Goal: Information Seeking & Learning: Learn about a topic

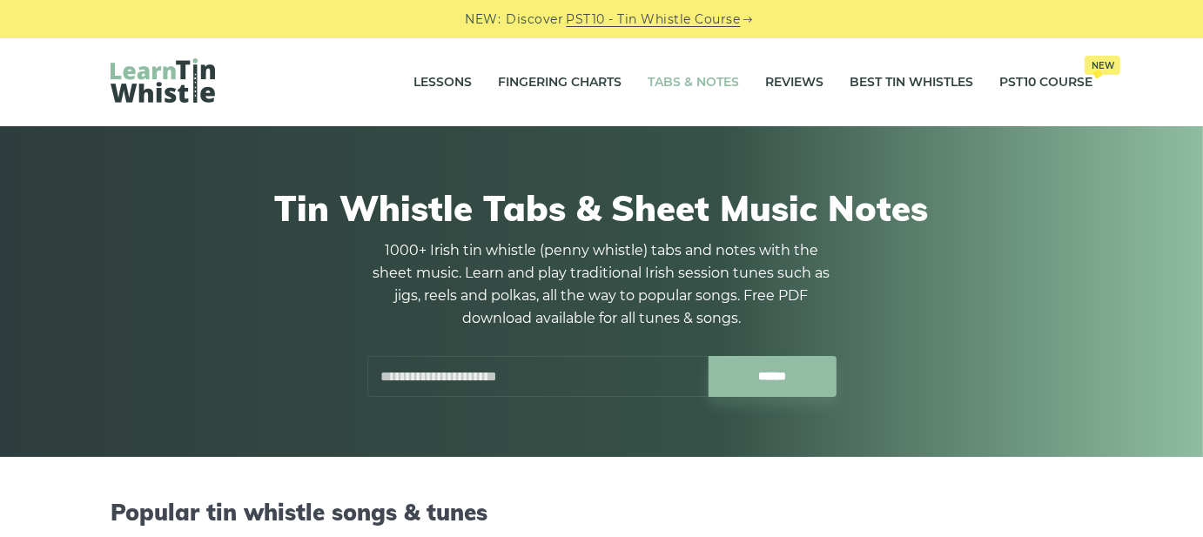
click at [658, 86] on link "Tabs & Notes" at bounding box center [692, 83] width 91 height 44
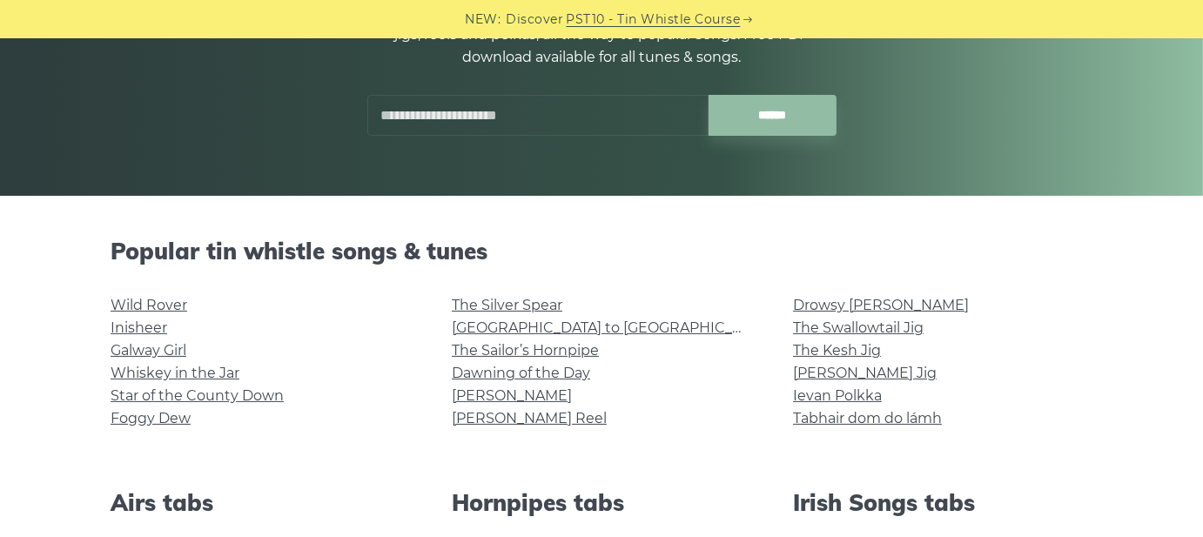
scroll to position [435, 0]
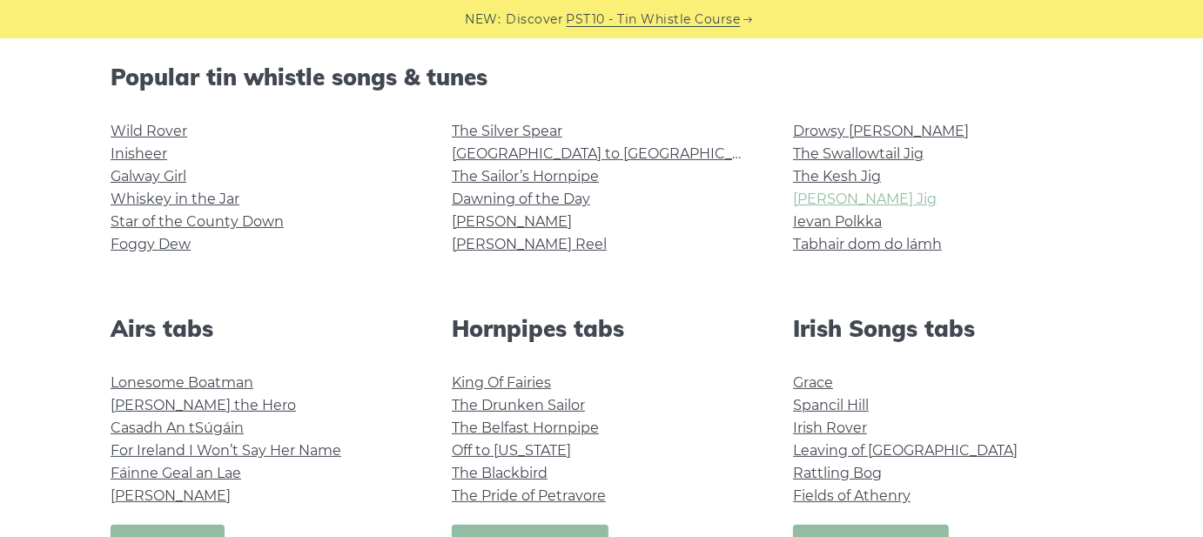
click at [822, 206] on link "[PERSON_NAME] Jig" at bounding box center [865, 199] width 144 height 17
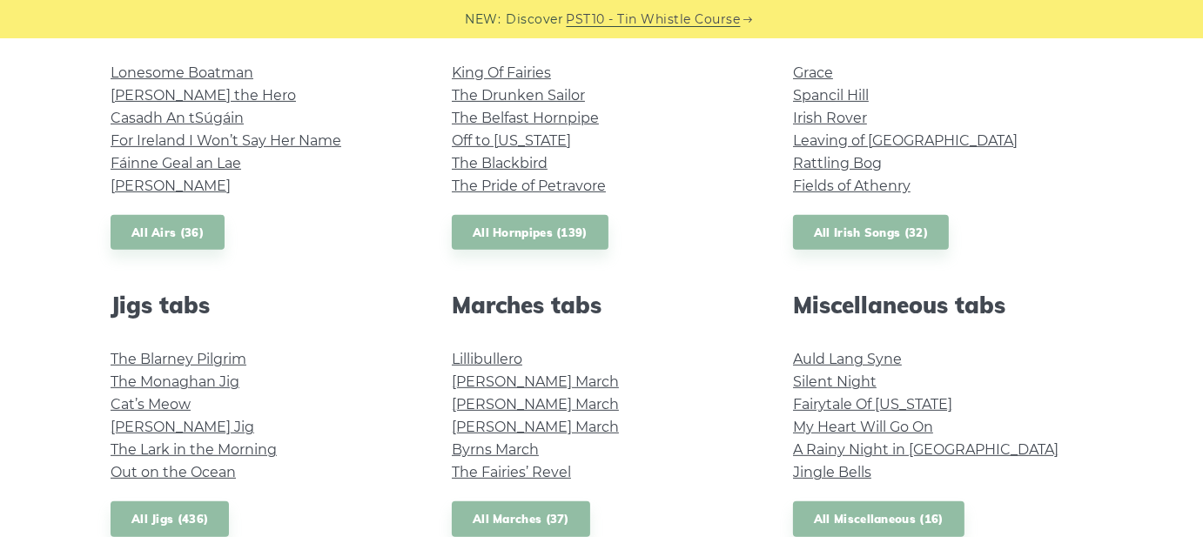
scroll to position [783, 0]
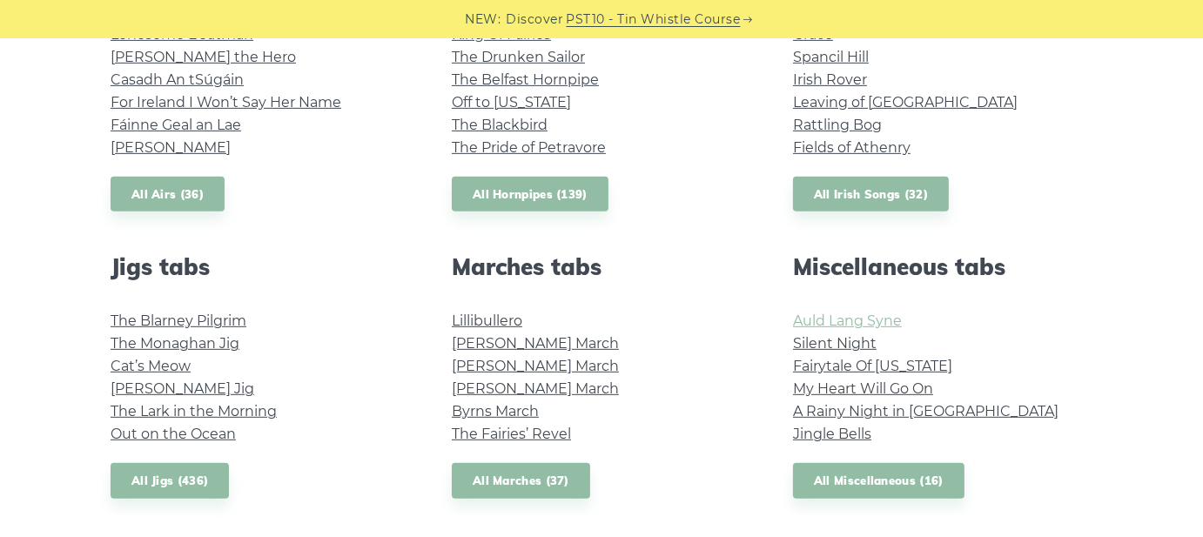
click at [869, 314] on link "Auld Lang Syne" at bounding box center [847, 320] width 109 height 17
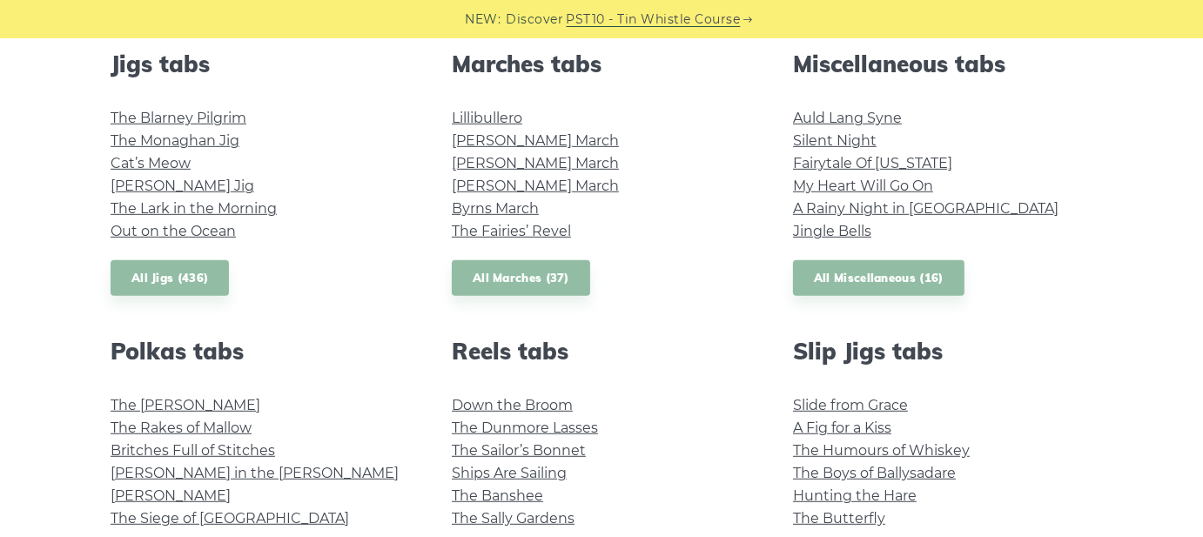
scroll to position [957, 0]
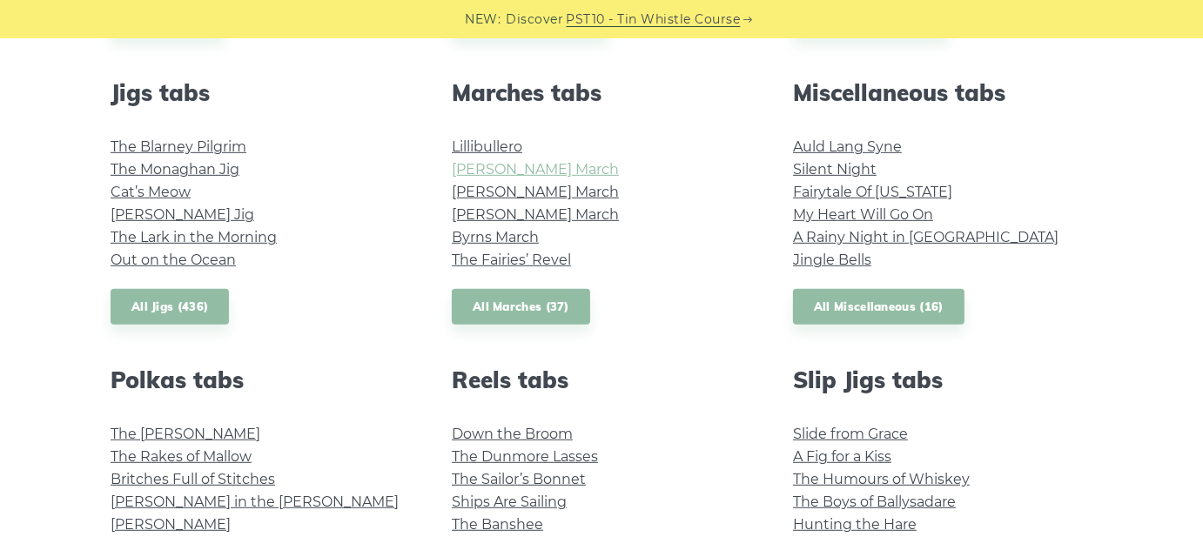
click at [463, 166] on link "O’Sullivan’s March" at bounding box center [535, 169] width 167 height 17
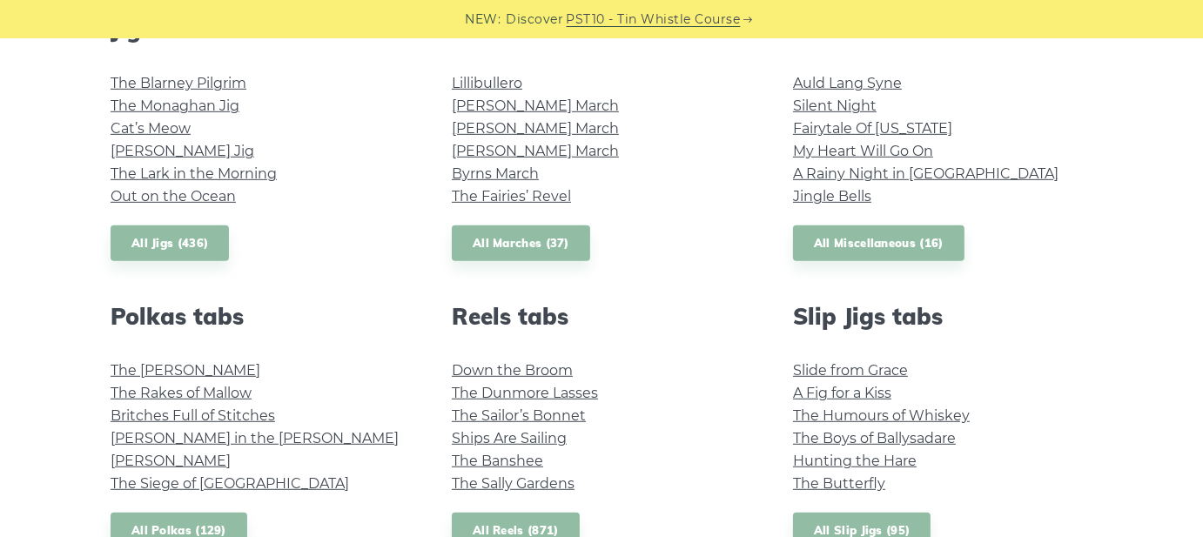
scroll to position [1044, 0]
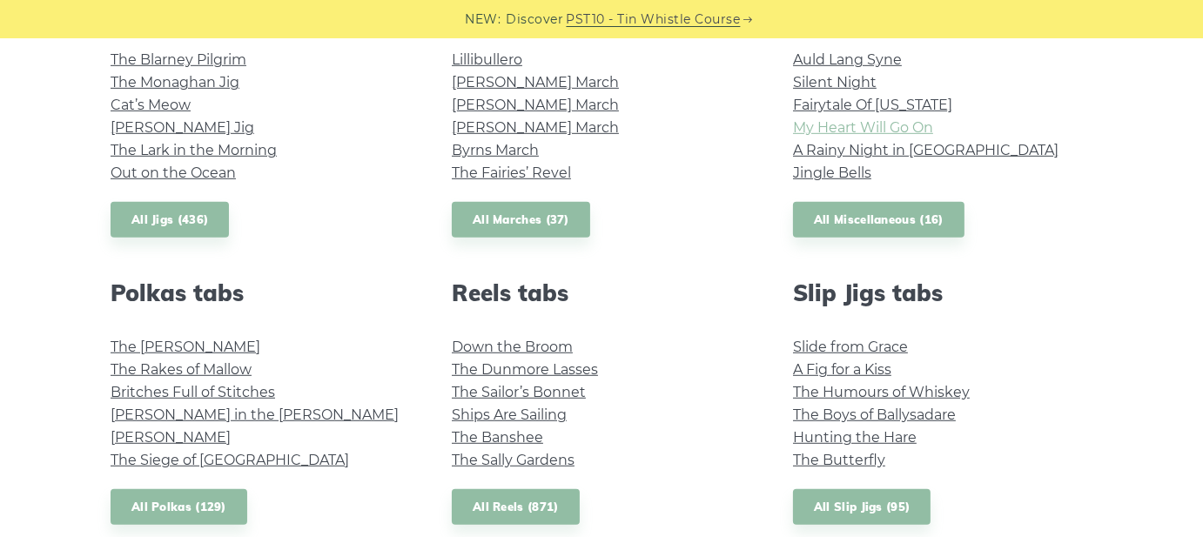
click at [877, 121] on link "My Heart Will Go On" at bounding box center [863, 127] width 140 height 17
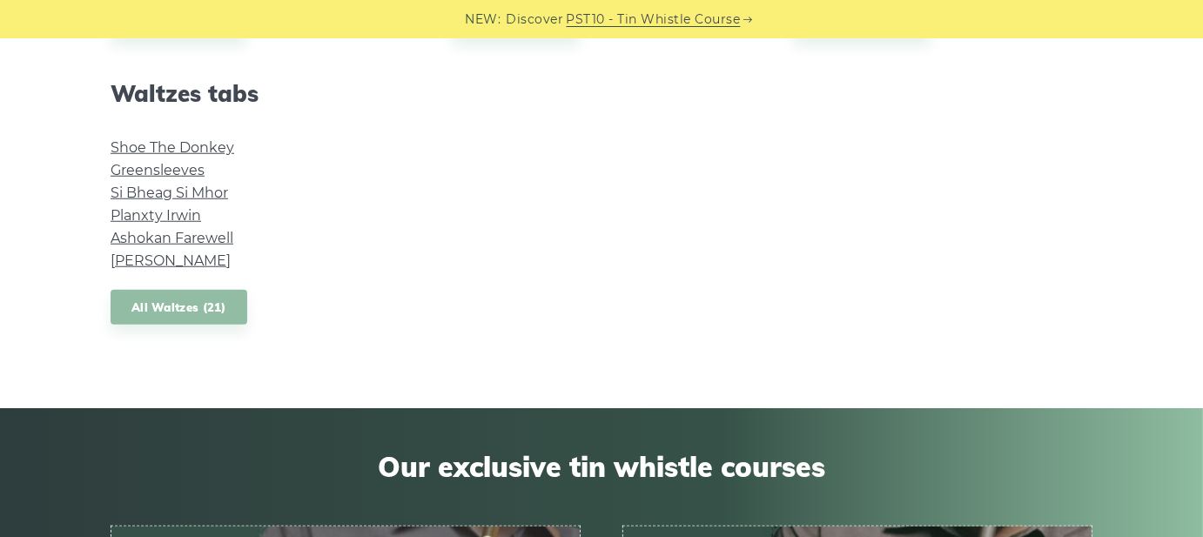
scroll to position [1566, 0]
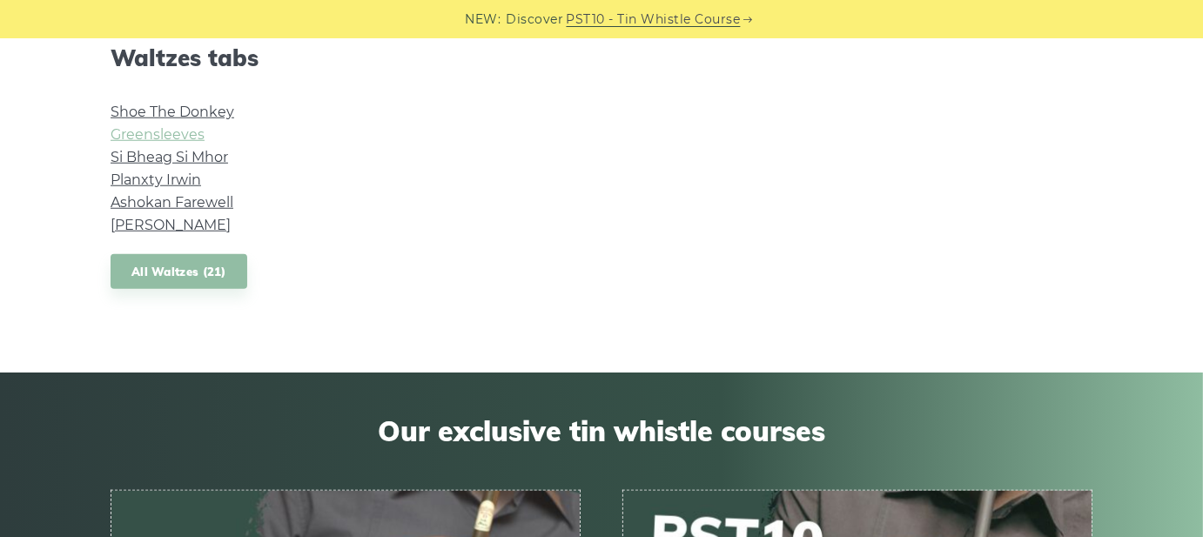
click at [160, 126] on link "Greensleeves" at bounding box center [158, 134] width 94 height 17
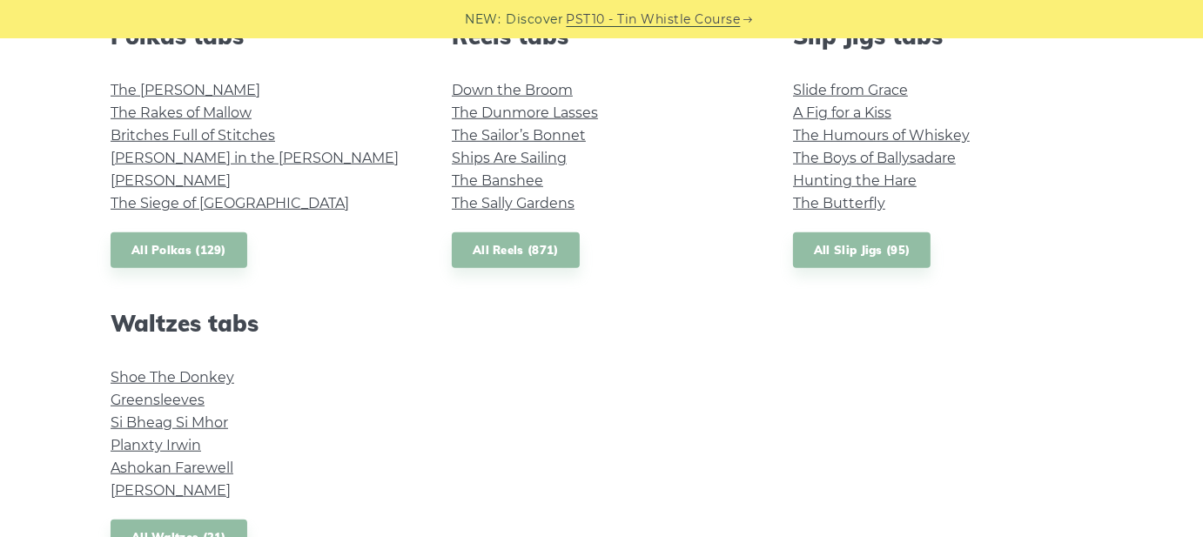
scroll to position [1305, 0]
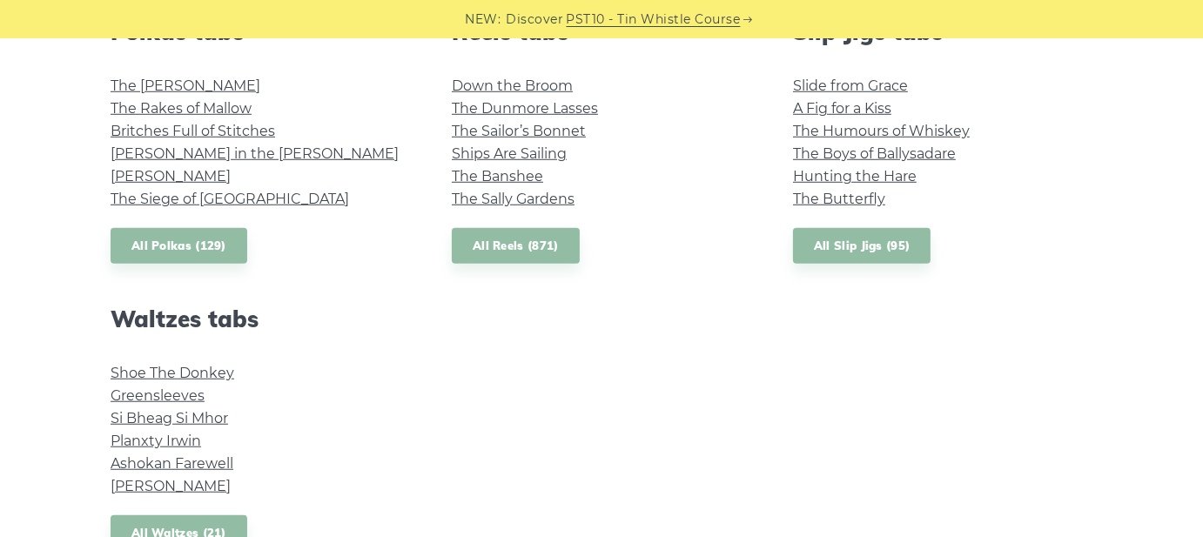
click at [169, 476] on li "Margaret’s Waltz" at bounding box center [260, 486] width 299 height 23
click at [174, 481] on link "Margaret’s Waltz" at bounding box center [171, 486] width 120 height 17
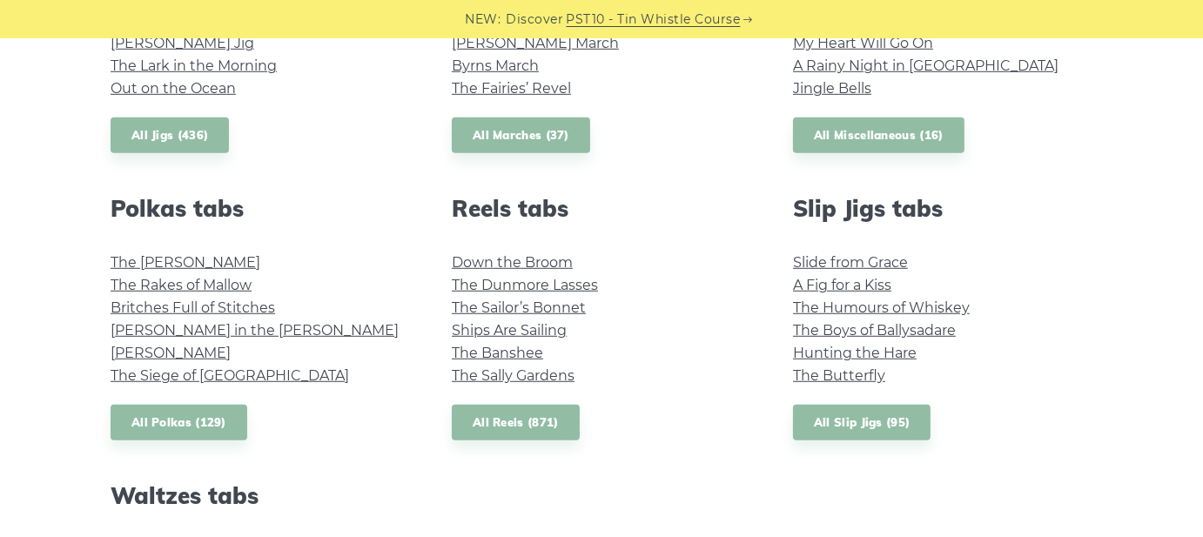
scroll to position [1044, 0]
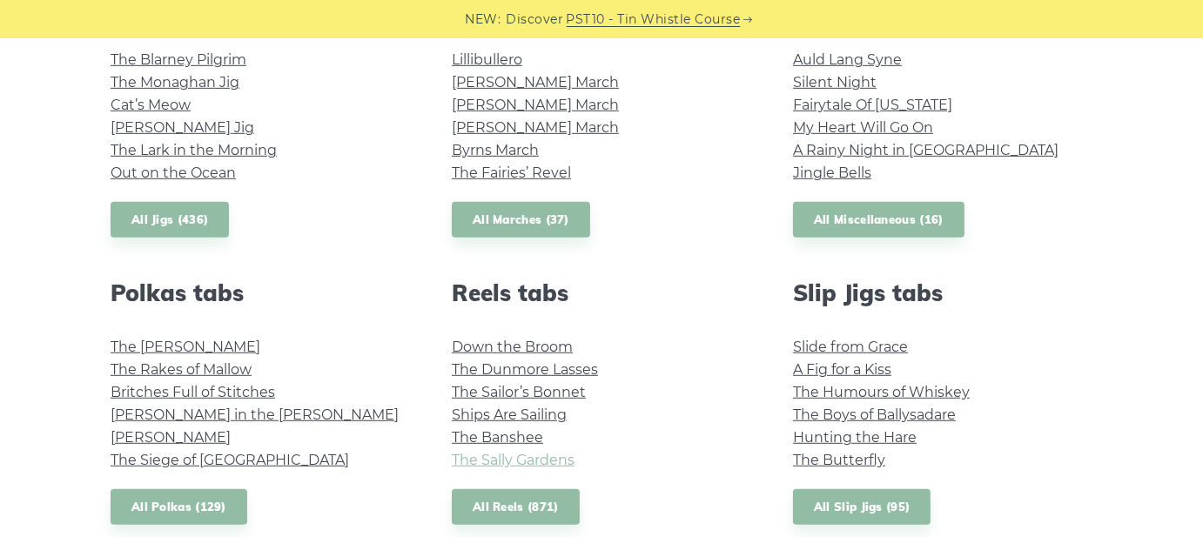
click at [510, 459] on link "The Sally Gardens" at bounding box center [513, 460] width 123 height 17
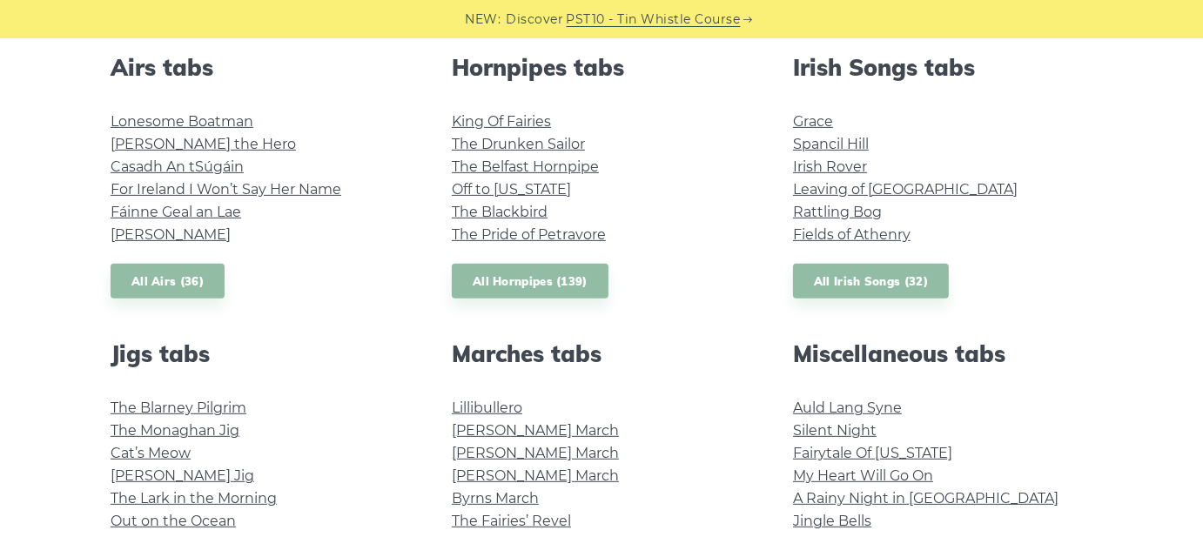
scroll to position [522, 0]
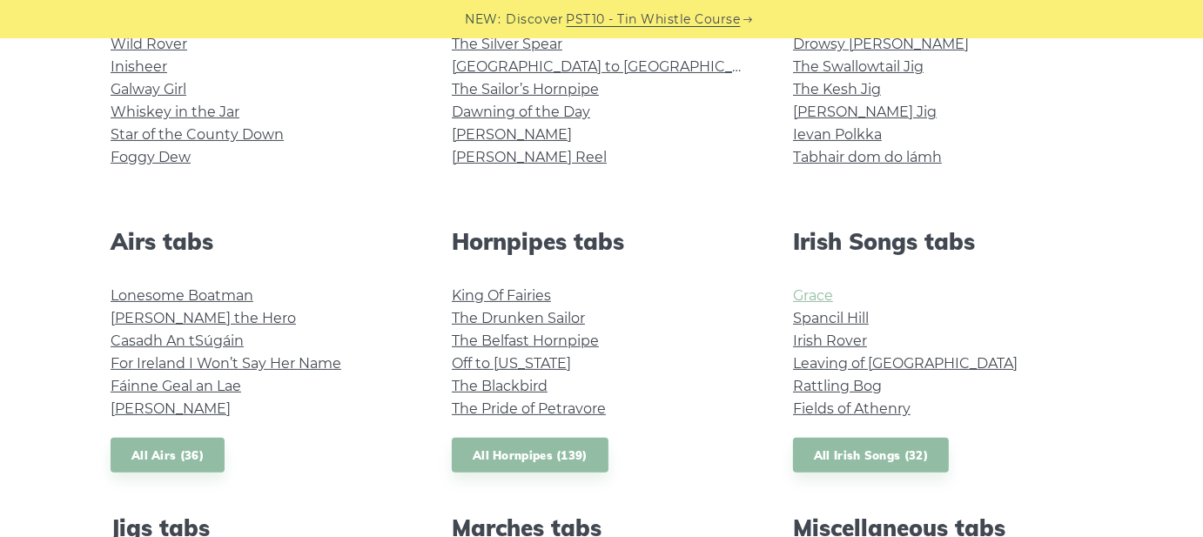
click at [805, 293] on link "Grace" at bounding box center [813, 295] width 40 height 17
click at [814, 115] on link "[PERSON_NAME] Jig" at bounding box center [865, 112] width 144 height 17
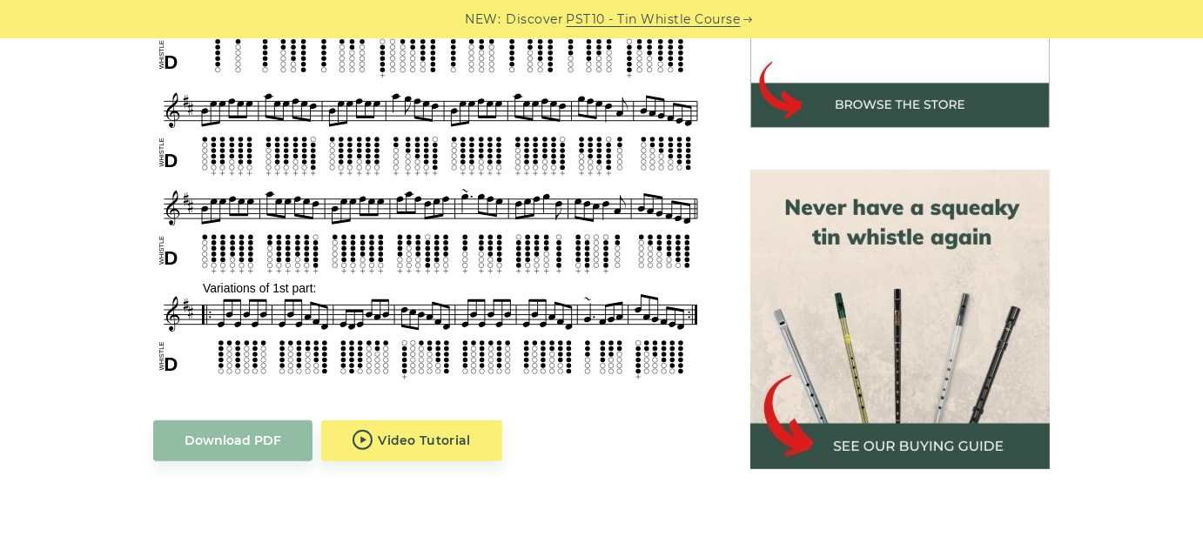
scroll to position [609, 0]
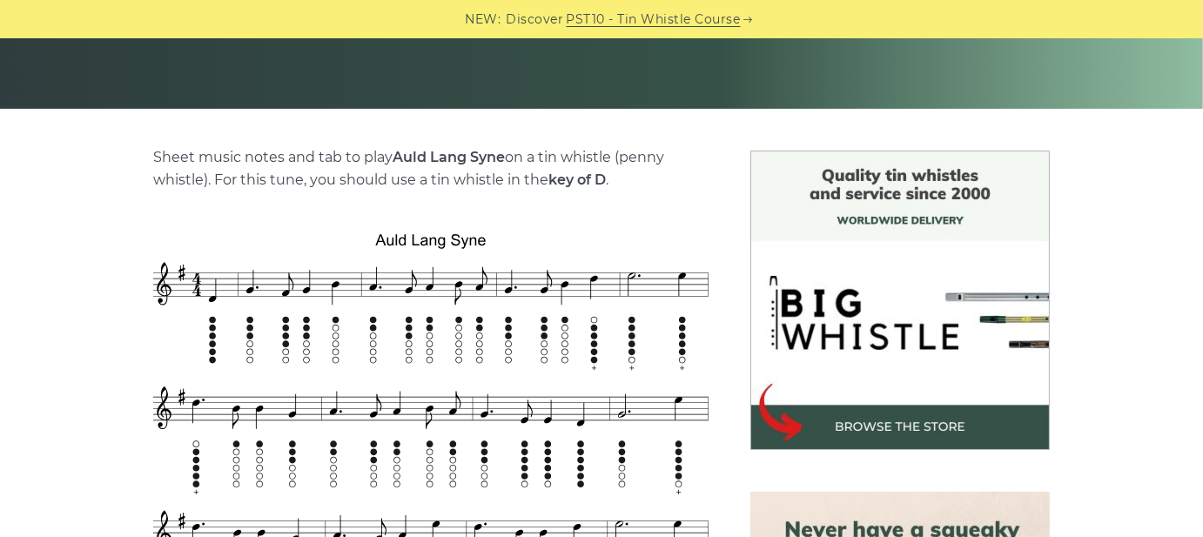
scroll to position [522, 0]
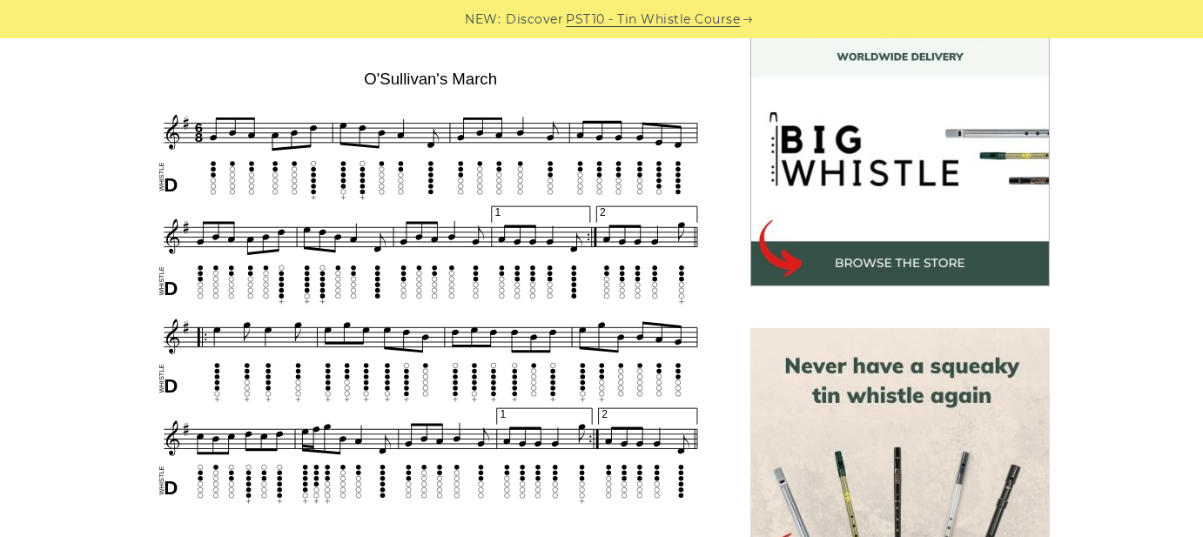
scroll to position [522, 0]
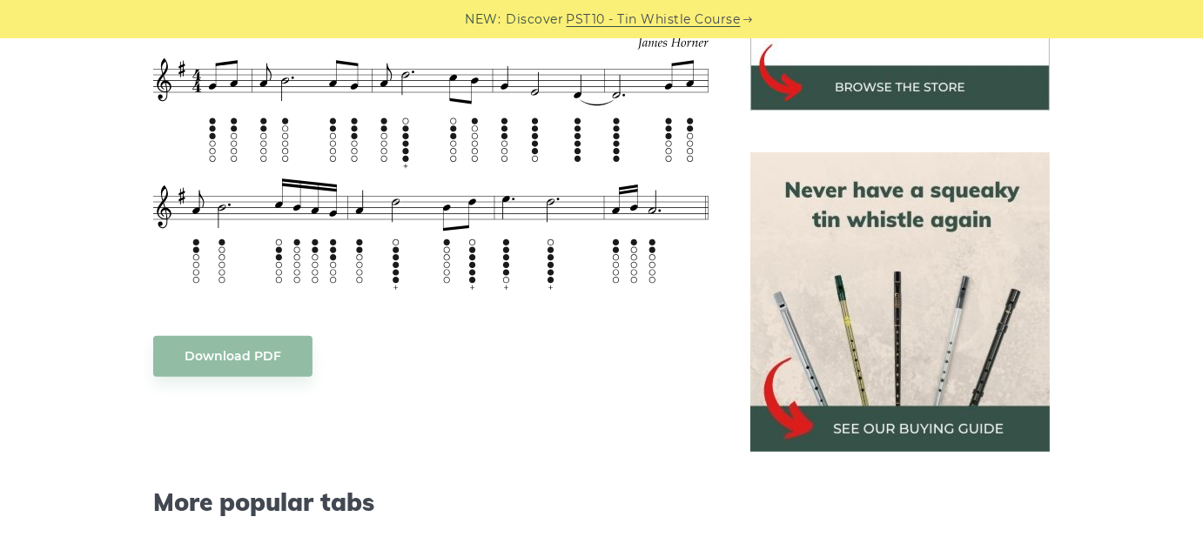
scroll to position [609, 0]
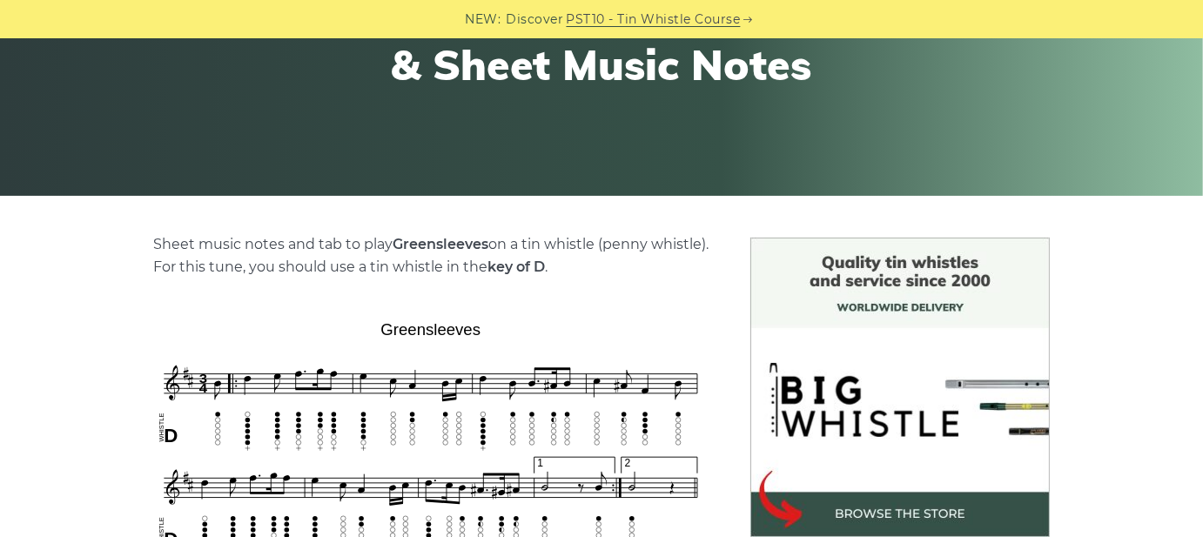
scroll to position [348, 0]
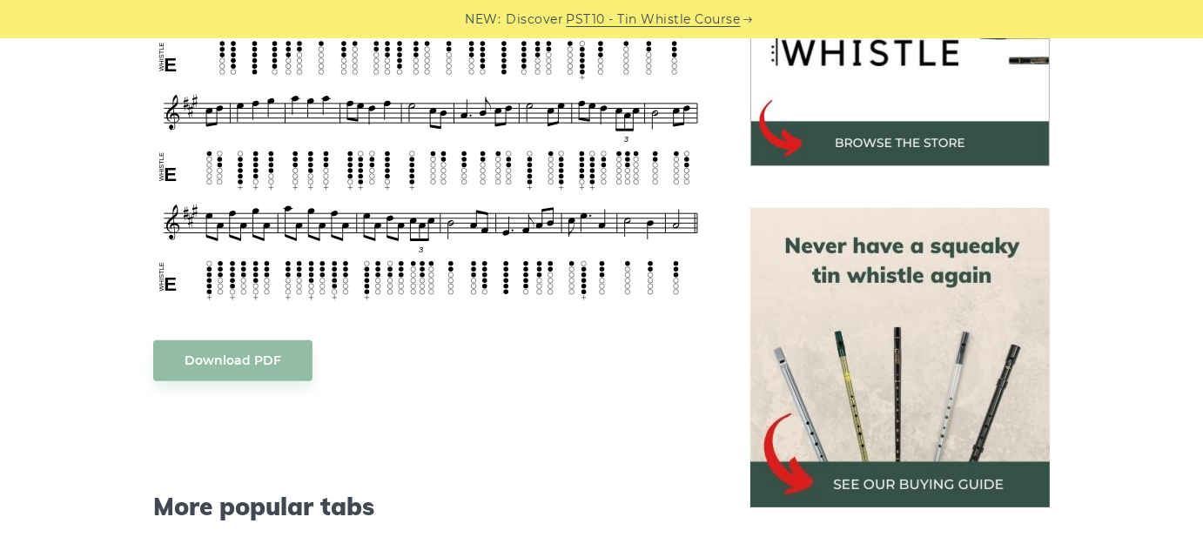
scroll to position [609, 0]
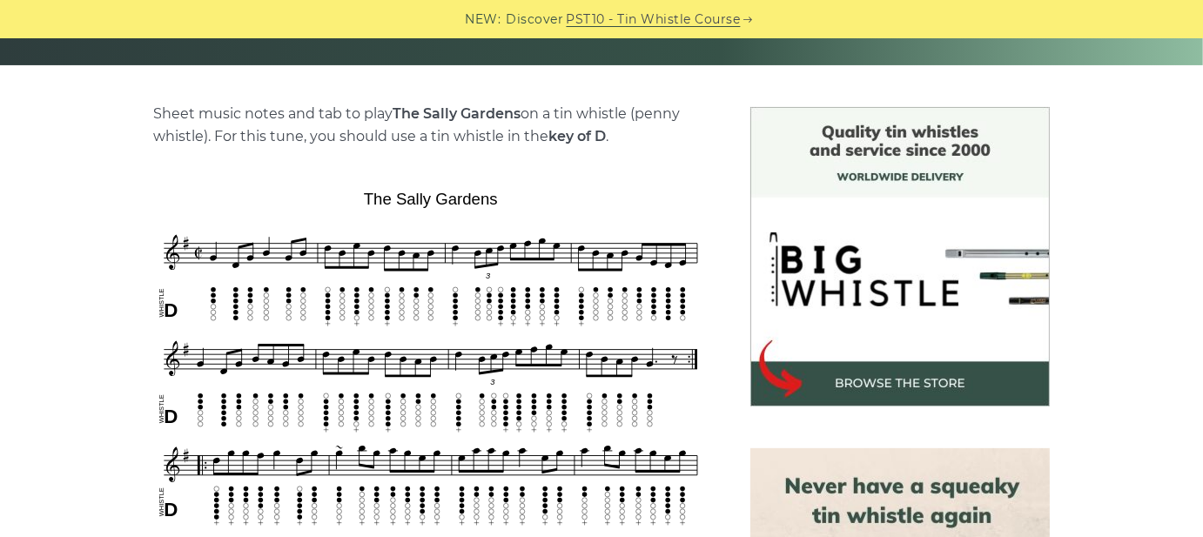
scroll to position [435, 0]
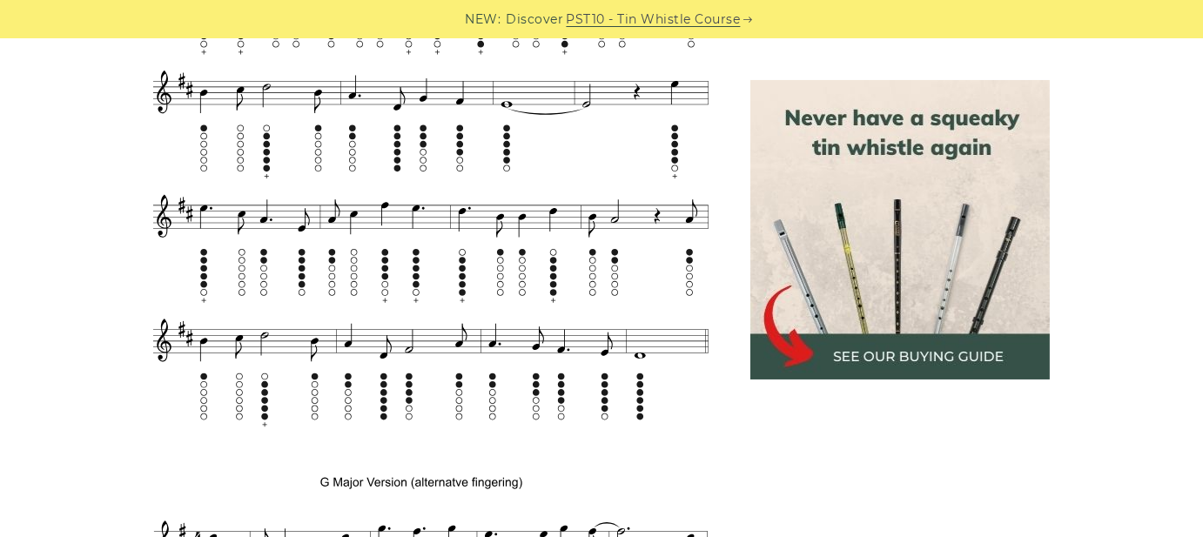
scroll to position [1566, 0]
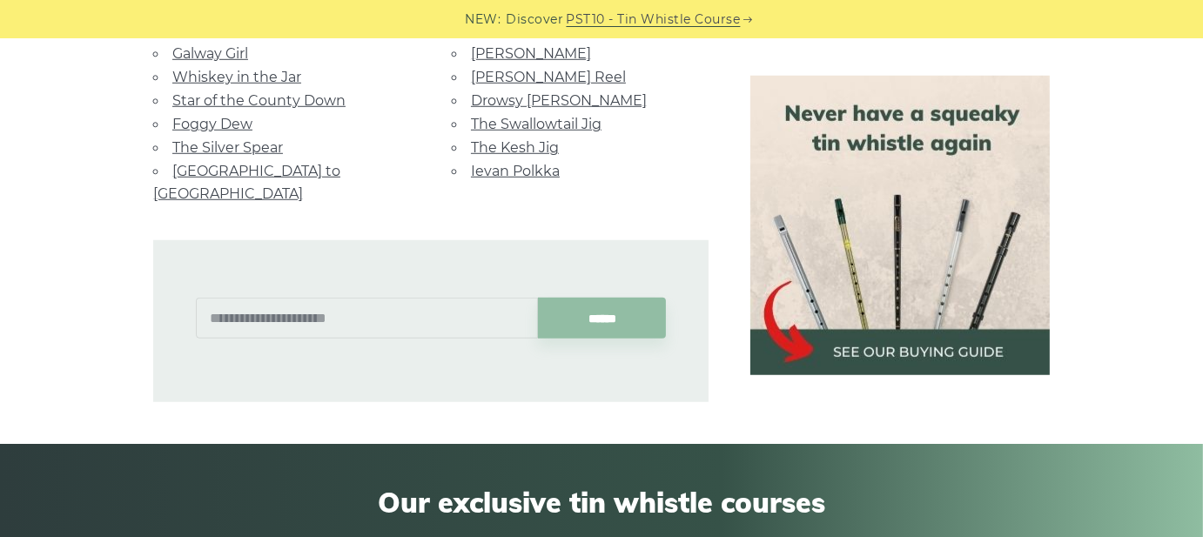
scroll to position [1131, 0]
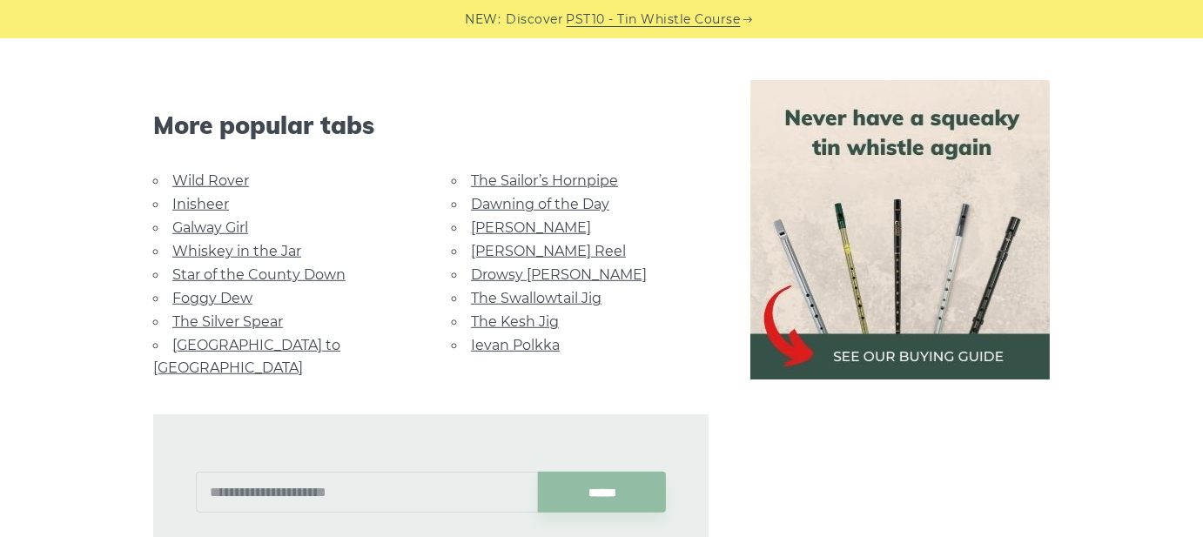
click at [252, 247] on link "Whiskey in the Jar" at bounding box center [236, 251] width 129 height 17
click at [483, 298] on link "The Swallowtail Jig" at bounding box center [536, 298] width 131 height 17
click at [474, 186] on link "The Sailor’s Hornpipe" at bounding box center [544, 180] width 147 height 17
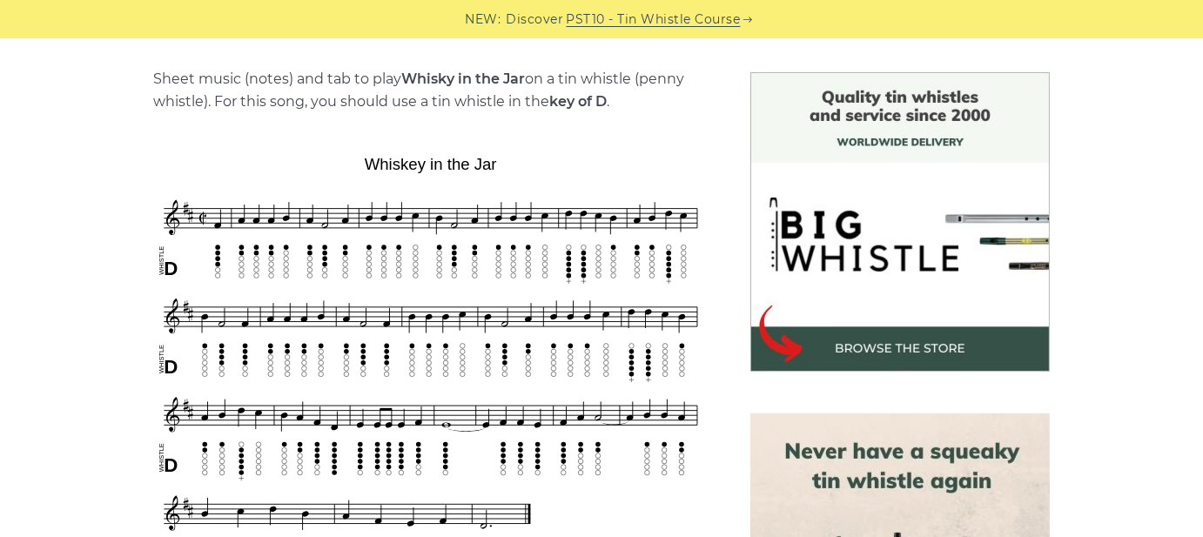
scroll to position [522, 0]
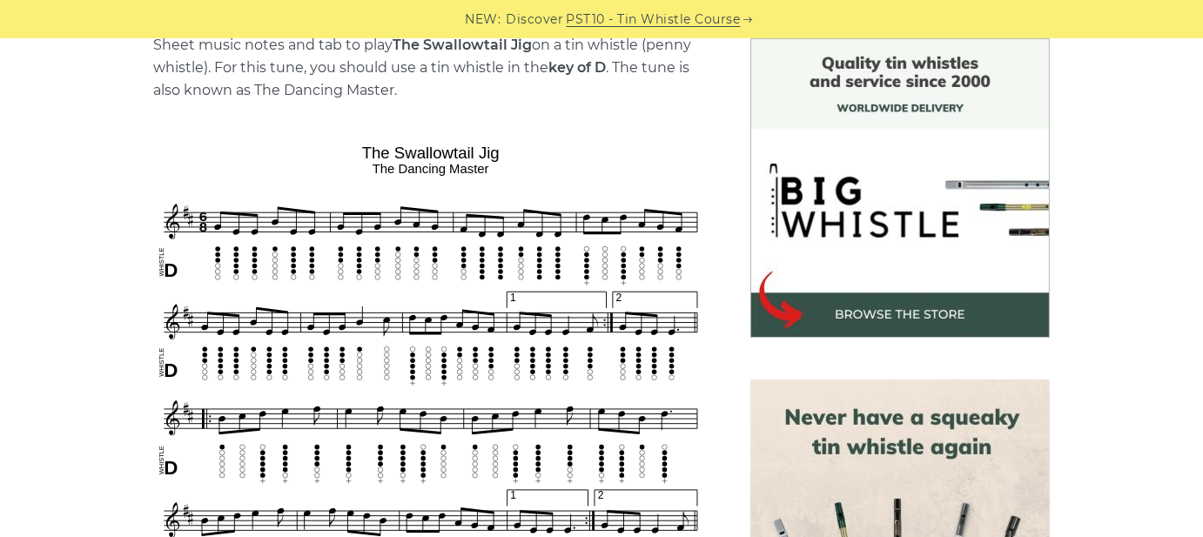
scroll to position [522, 0]
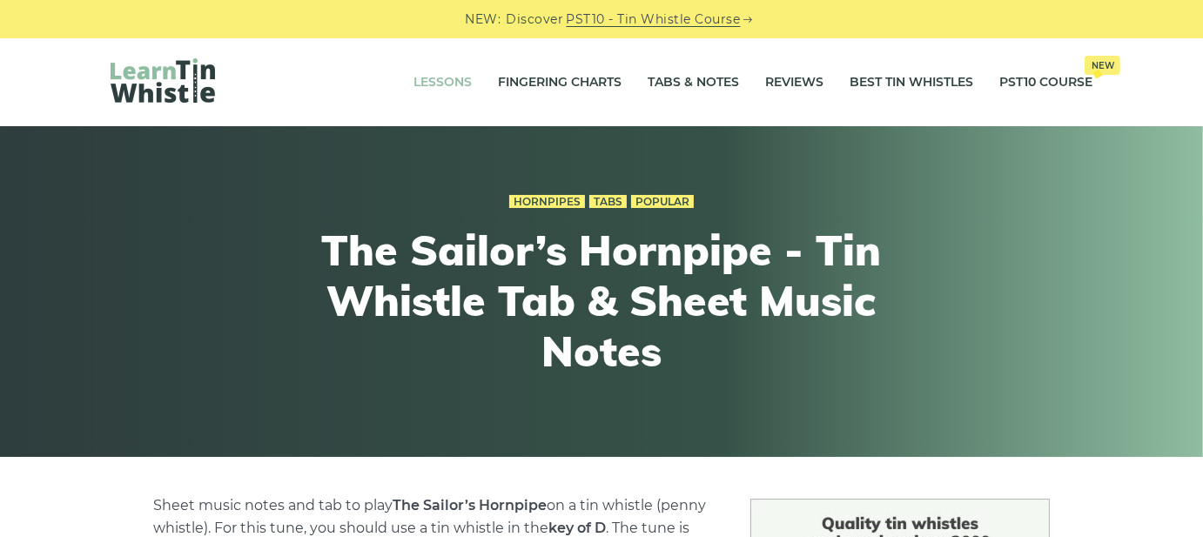
click at [447, 82] on link "Lessons" at bounding box center [442, 83] width 58 height 44
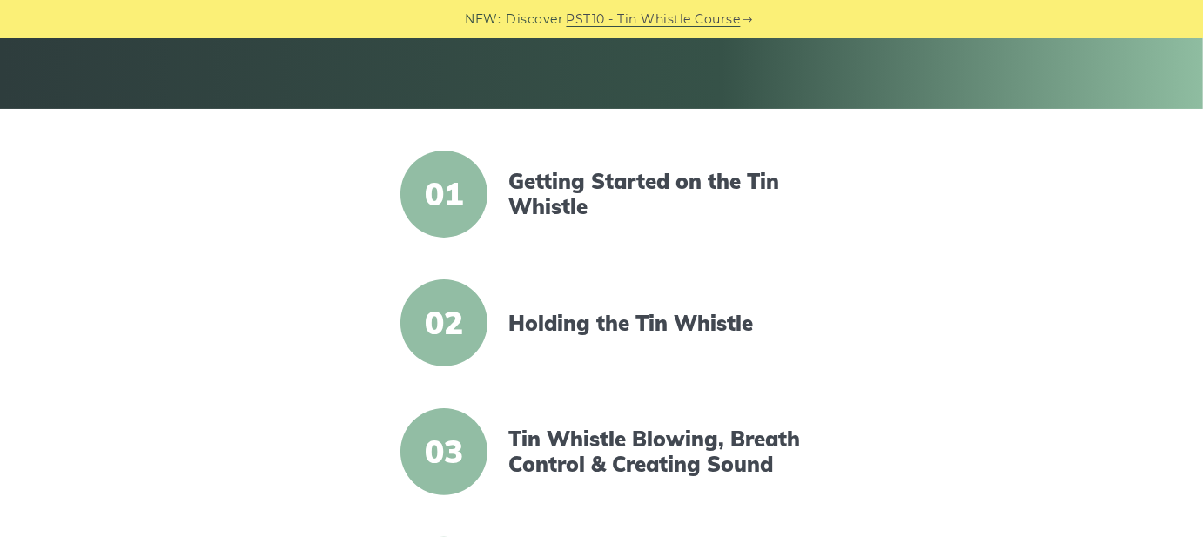
scroll to position [435, 0]
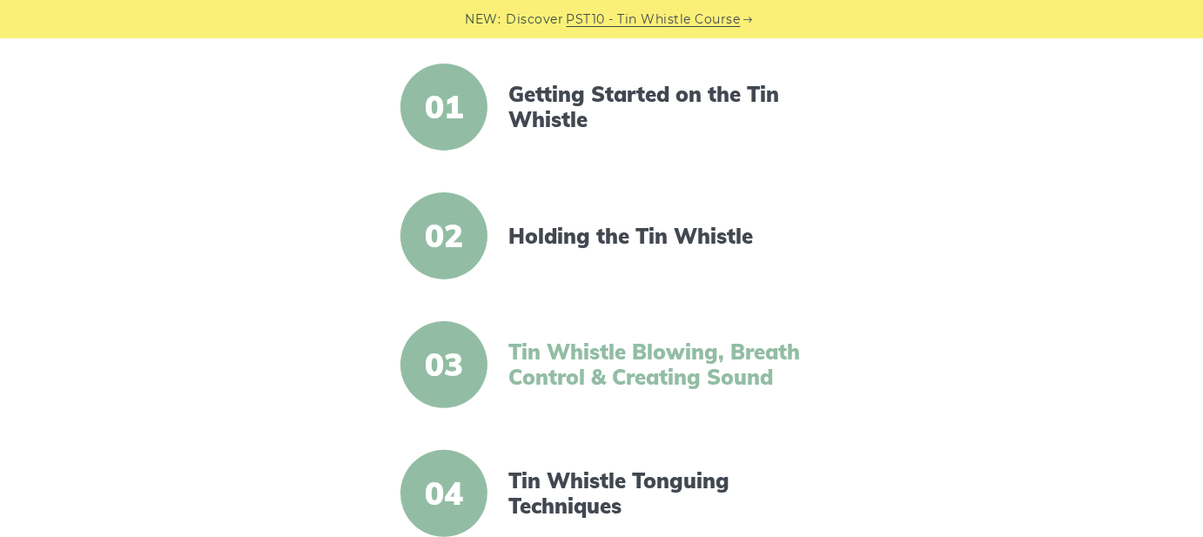
click at [580, 352] on link "Tin Whistle Blowing, Breath Control & Creating Sound" at bounding box center [657, 364] width 299 height 50
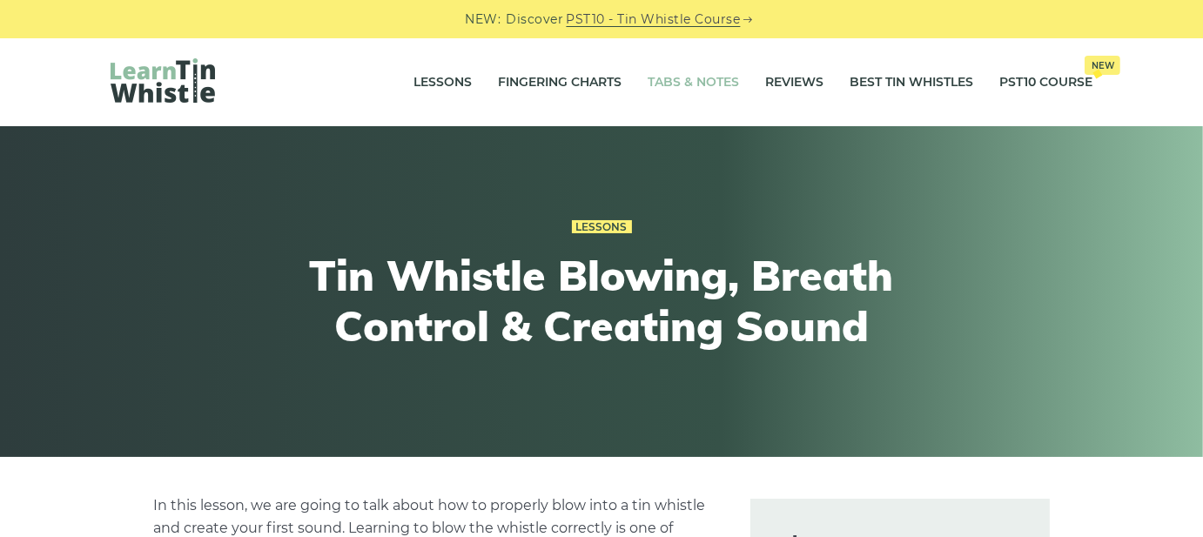
click at [663, 78] on link "Tabs & Notes" at bounding box center [692, 83] width 91 height 44
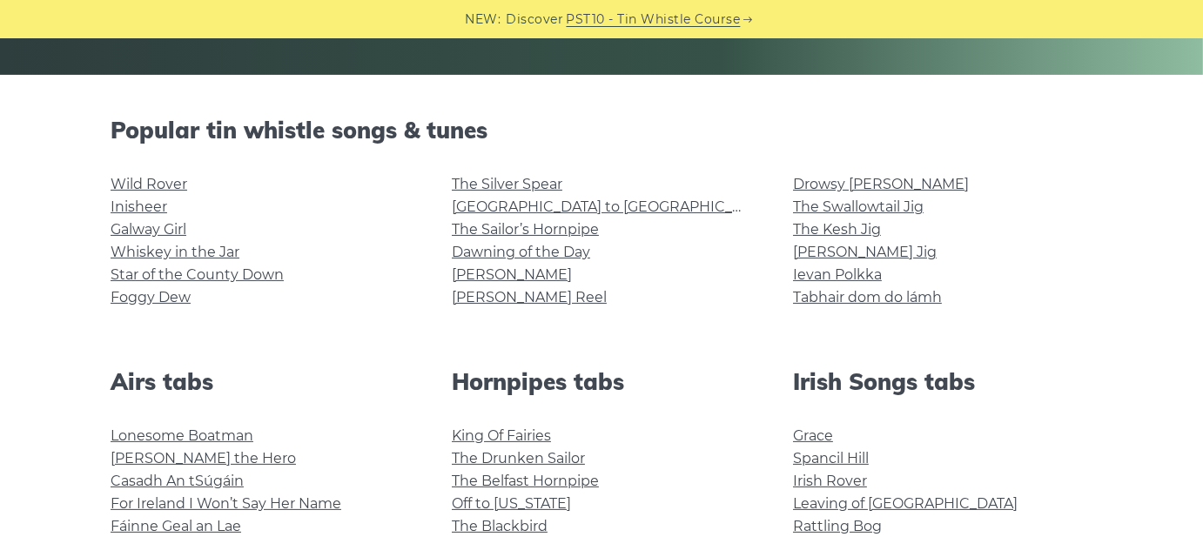
scroll to position [435, 0]
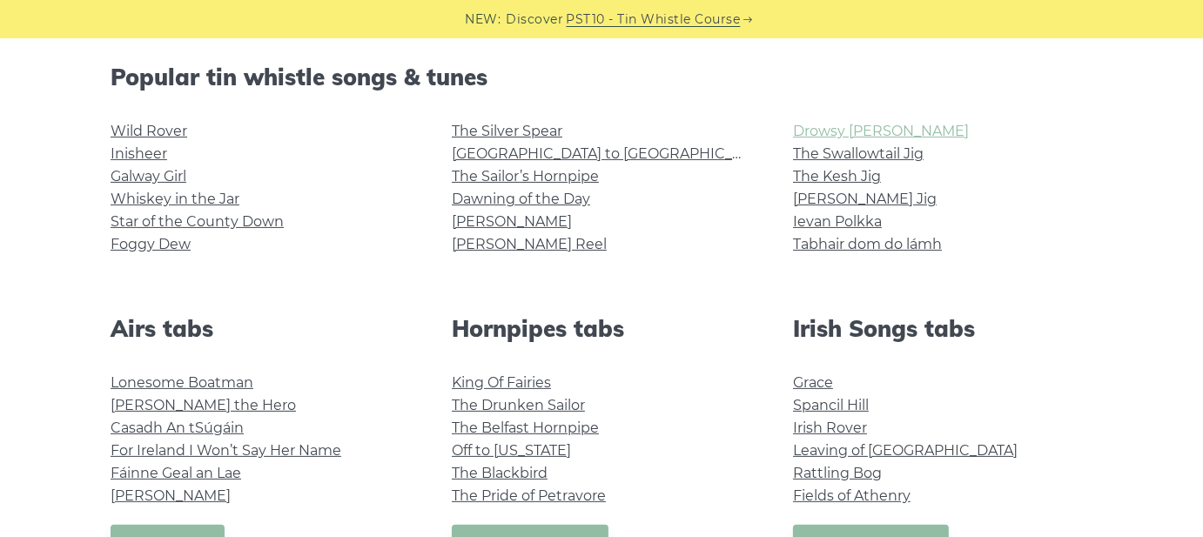
click at [868, 133] on link "Drowsy [PERSON_NAME]" at bounding box center [881, 131] width 176 height 17
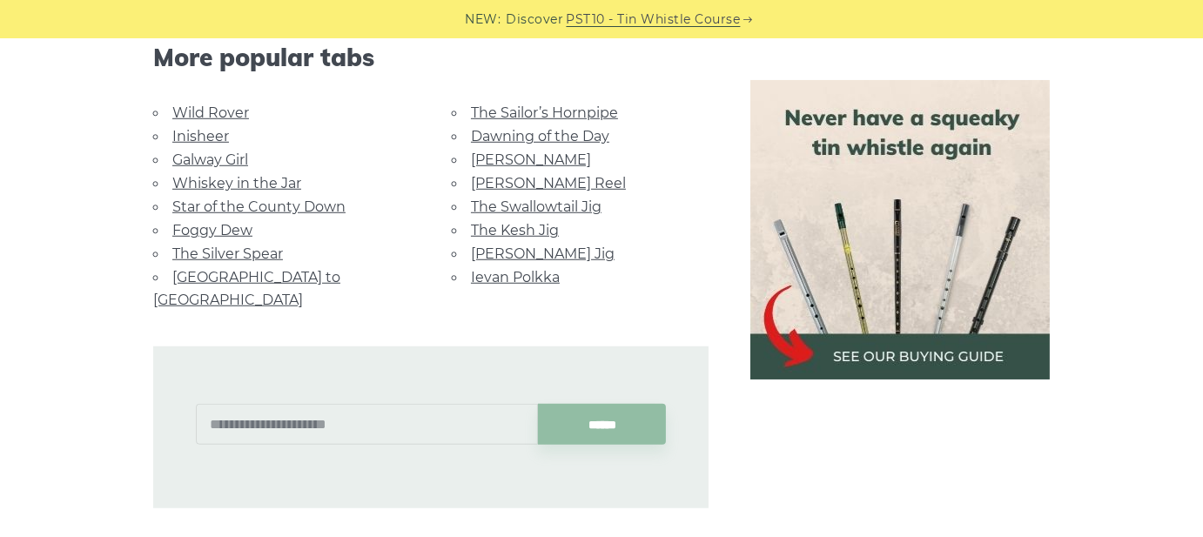
scroll to position [1305, 0]
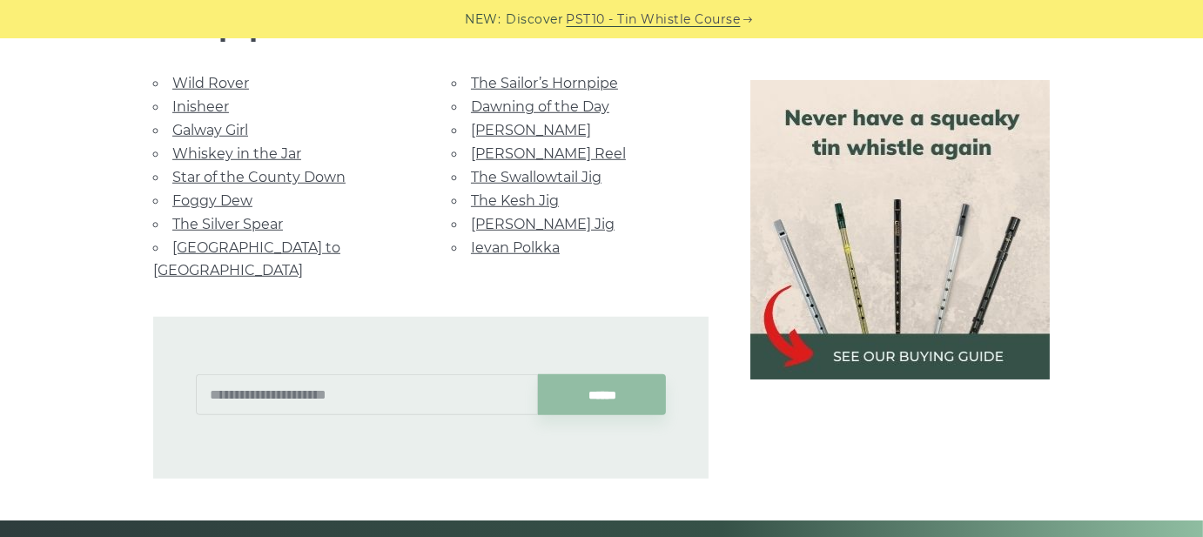
click at [239, 131] on link "Galway Girl" at bounding box center [210, 130] width 76 height 17
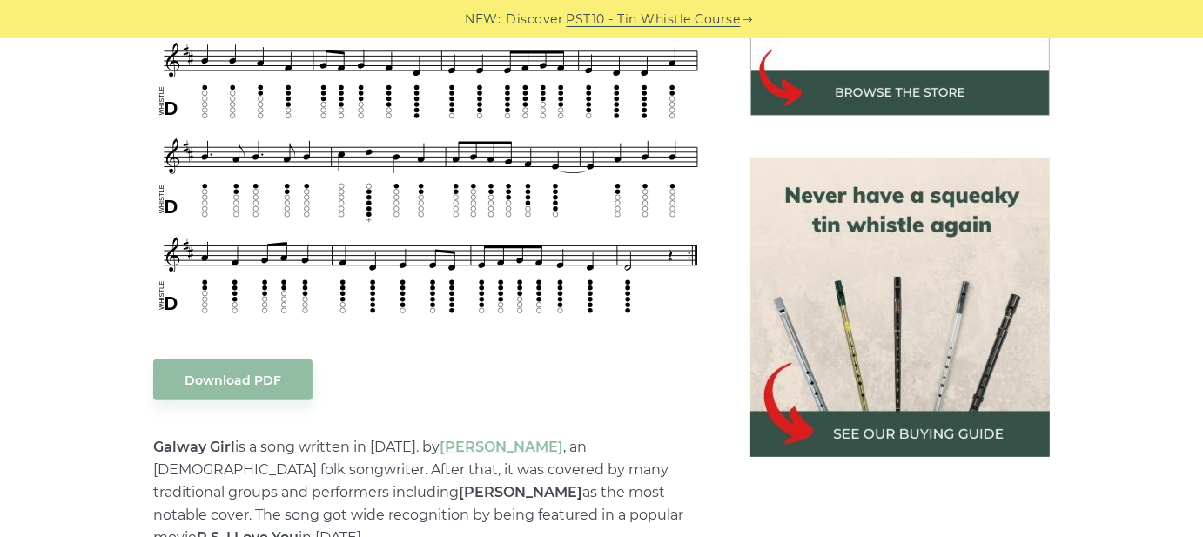
scroll to position [696, 0]
